Goal: Go to known website: Access a specific website the user already knows

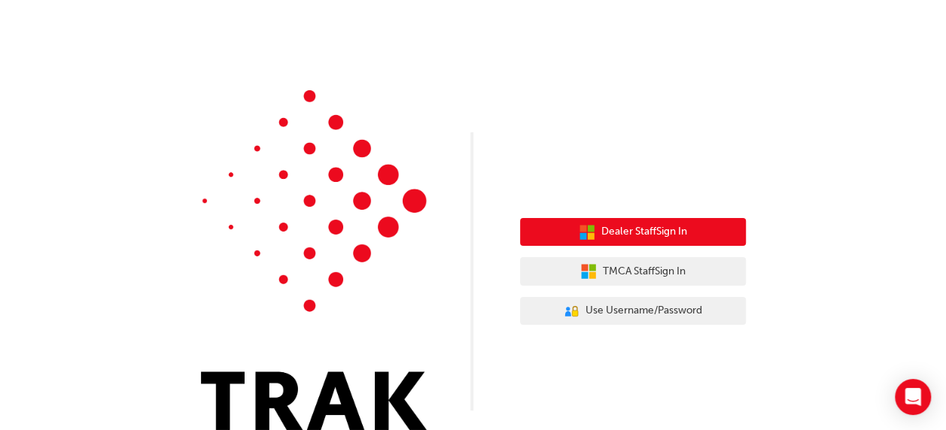
click at [667, 235] on span "Dealer Staff Sign In" at bounding box center [644, 231] width 86 height 17
